Goal: Book appointment/travel/reservation

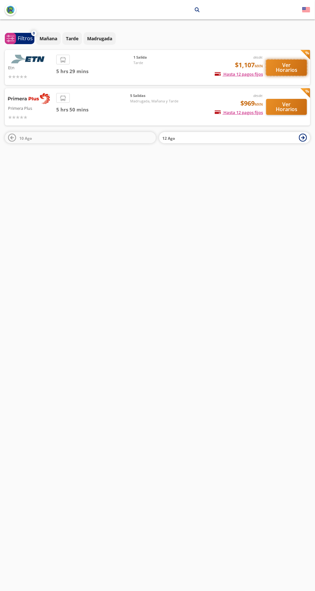
click at [291, 65] on button "Ver Horarios" at bounding box center [286, 68] width 41 height 16
click at [302, 107] on button "Ver Horarios" at bounding box center [286, 107] width 41 height 16
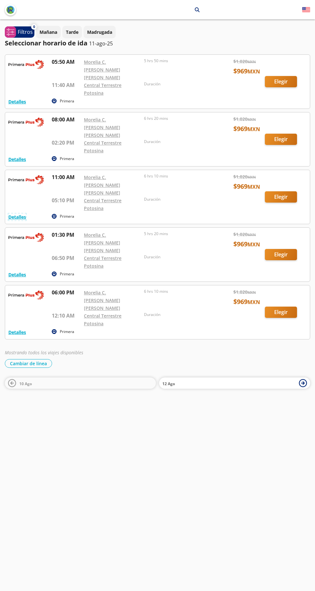
click at [24, 213] on button "Detalles" at bounding box center [17, 216] width 18 height 7
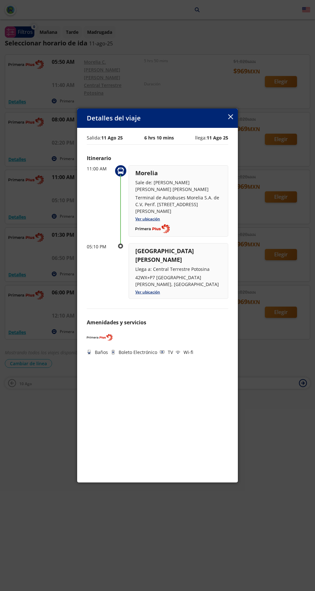
click at [231, 113] on button "button" at bounding box center [230, 117] width 5 height 8
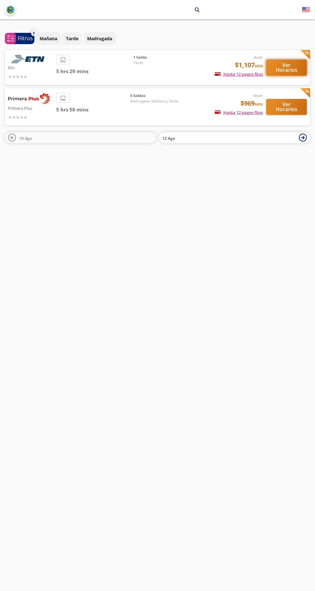
click at [296, 60] on button "Ver Horarios" at bounding box center [286, 68] width 41 height 16
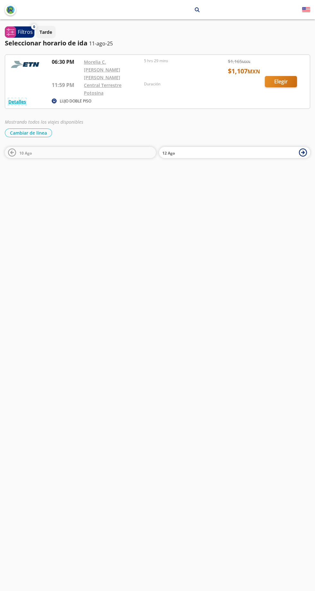
click at [19, 98] on button "Detalles" at bounding box center [17, 101] width 18 height 7
